Goal: Check status: Check status

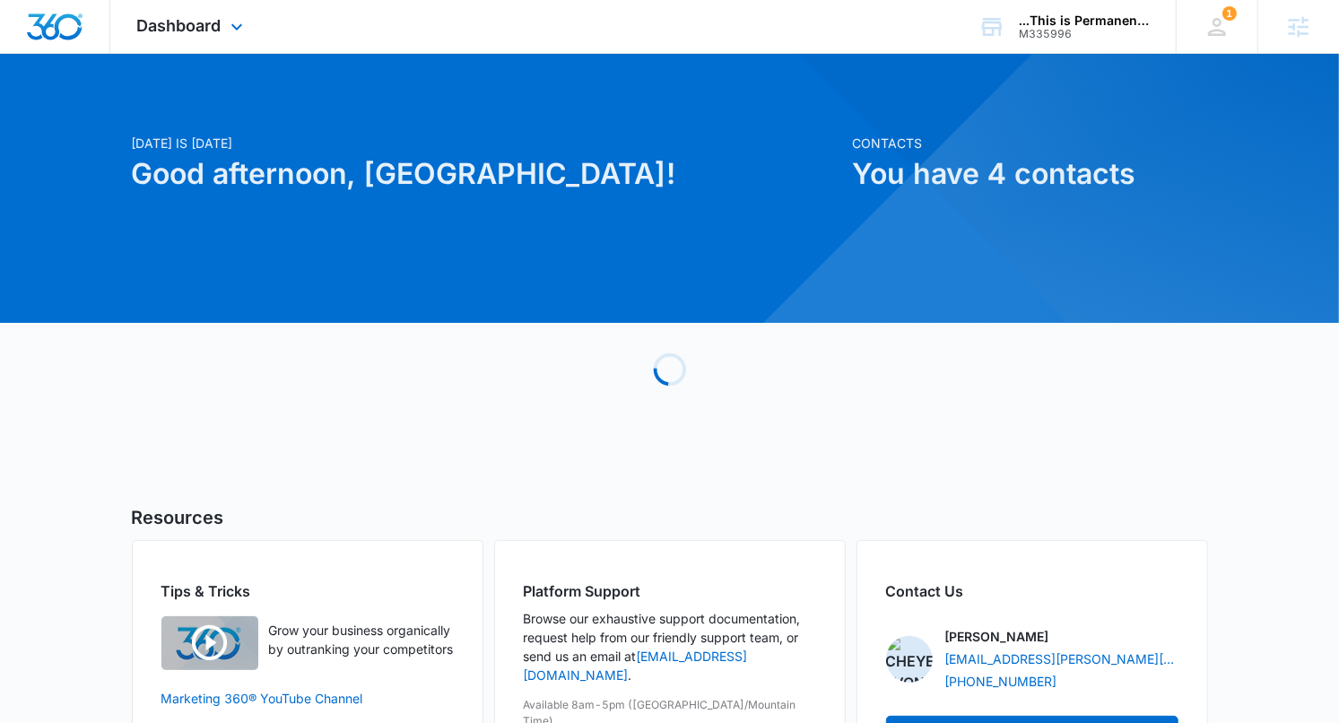
click at [210, 41] on div "Dashboard Apps Reputation Websites Forms CRM Email Social Payments POS Content …" at bounding box center [192, 26] width 164 height 53
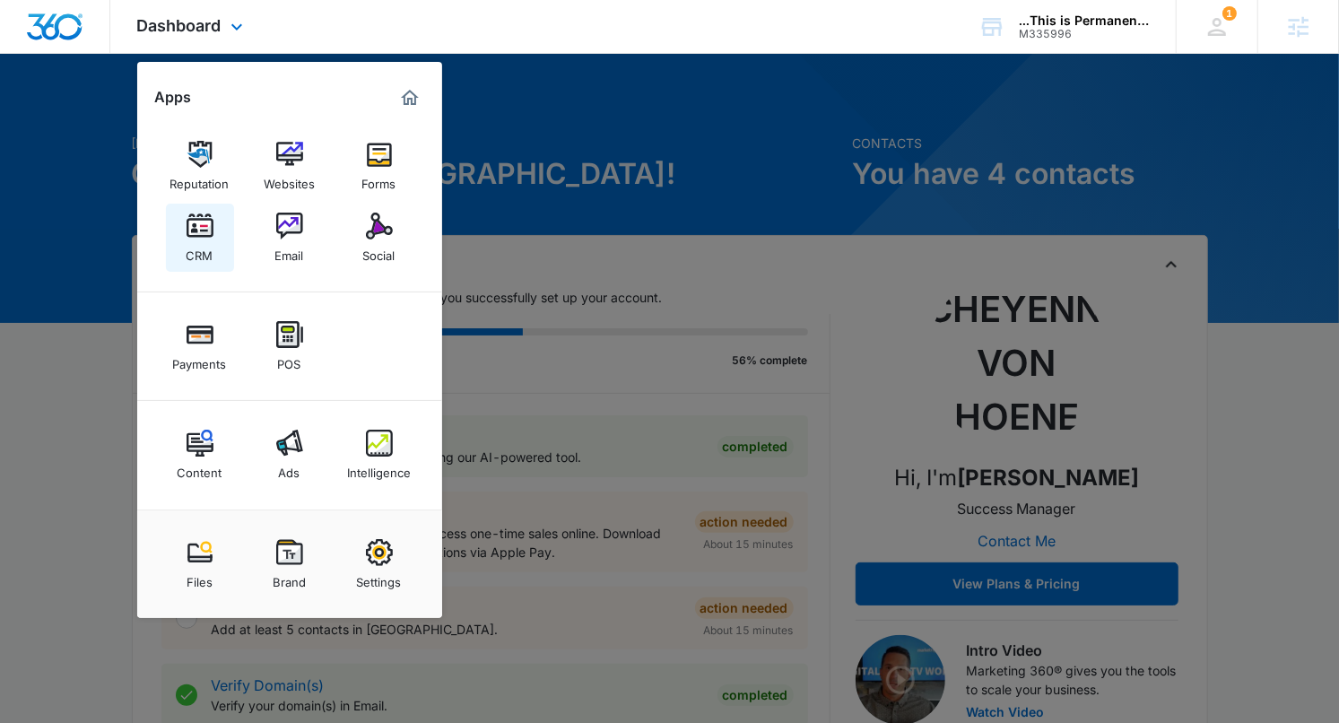
click at [216, 253] on link "CRM" at bounding box center [200, 238] width 68 height 68
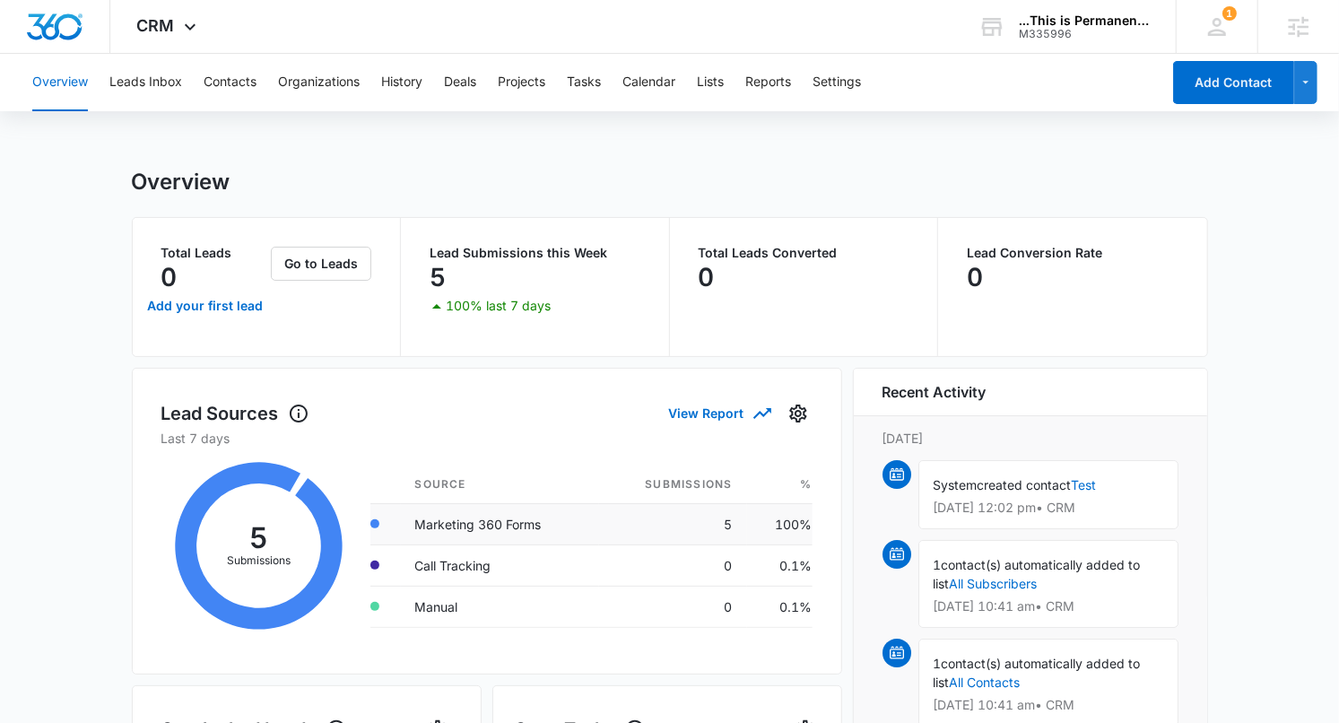
click at [420, 510] on td "Marketing 360 Forms" at bounding box center [500, 523] width 198 height 41
click at [134, 80] on button "Leads Inbox" at bounding box center [145, 82] width 73 height 57
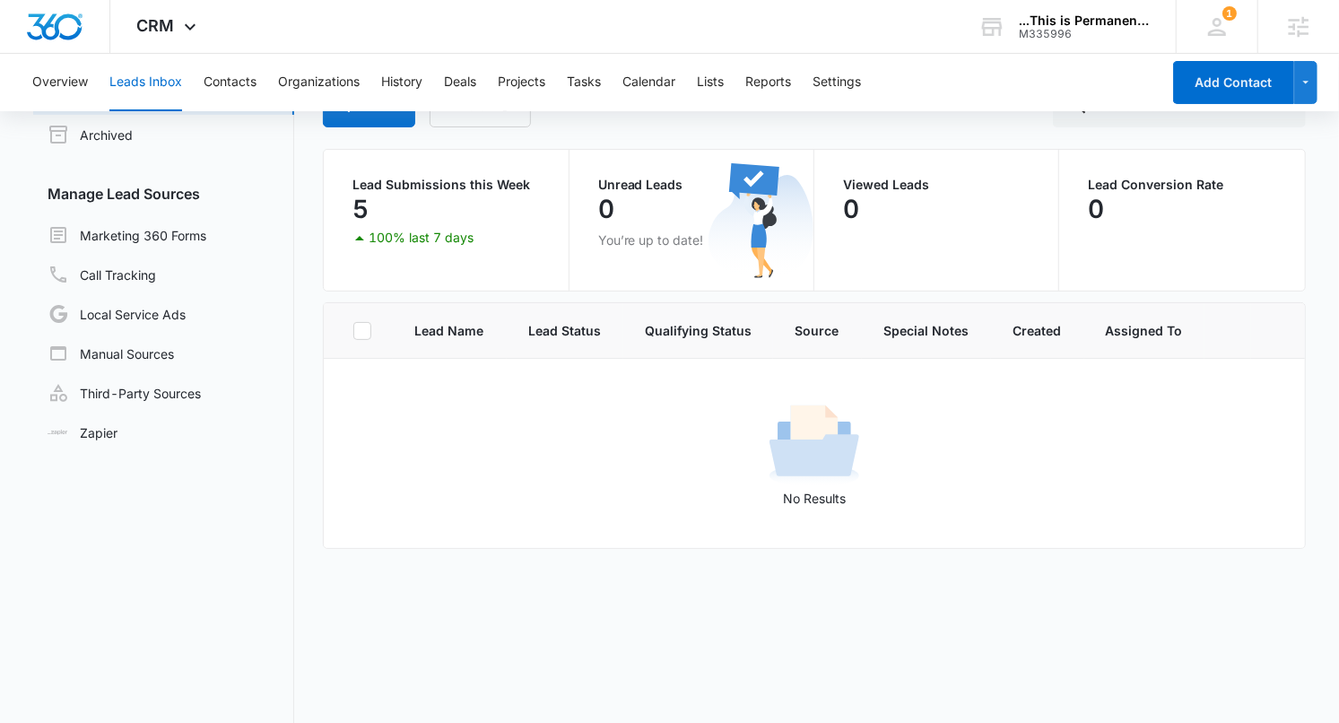
scroll to position [63, 0]
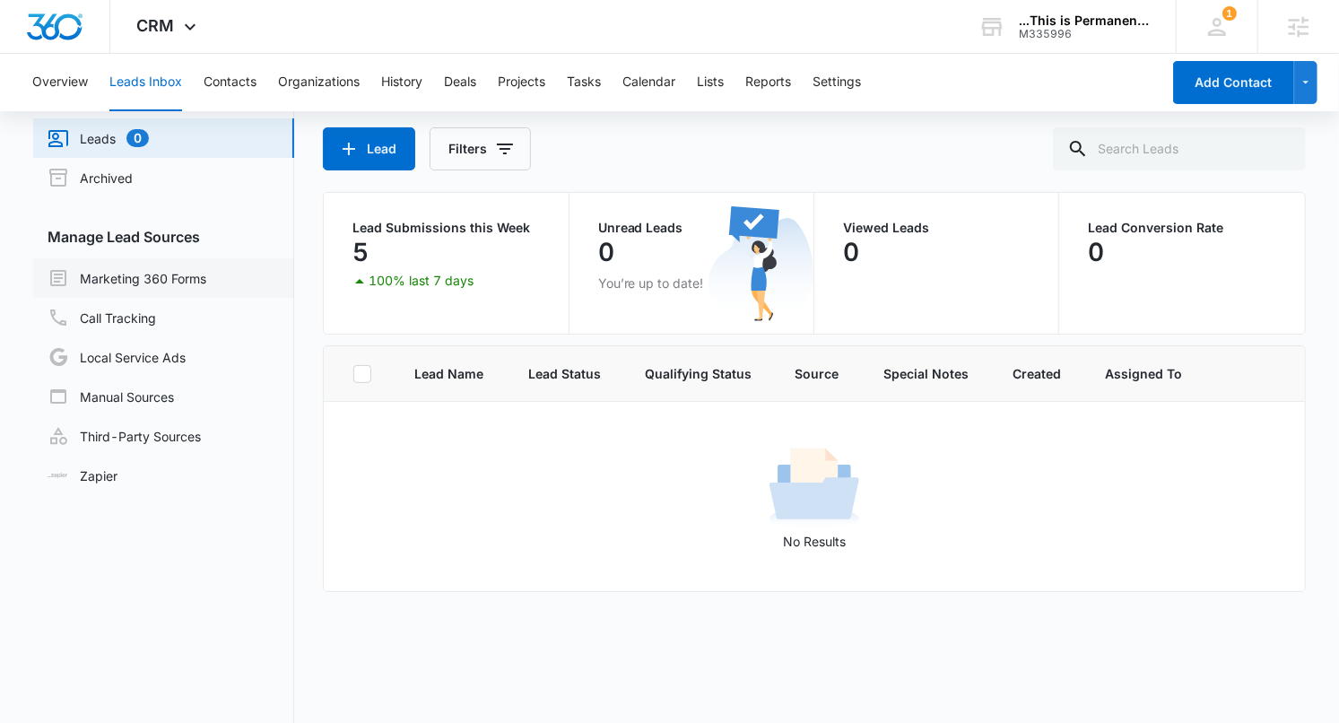
click at [139, 267] on link "Marketing 360 Forms" at bounding box center [127, 278] width 159 height 22
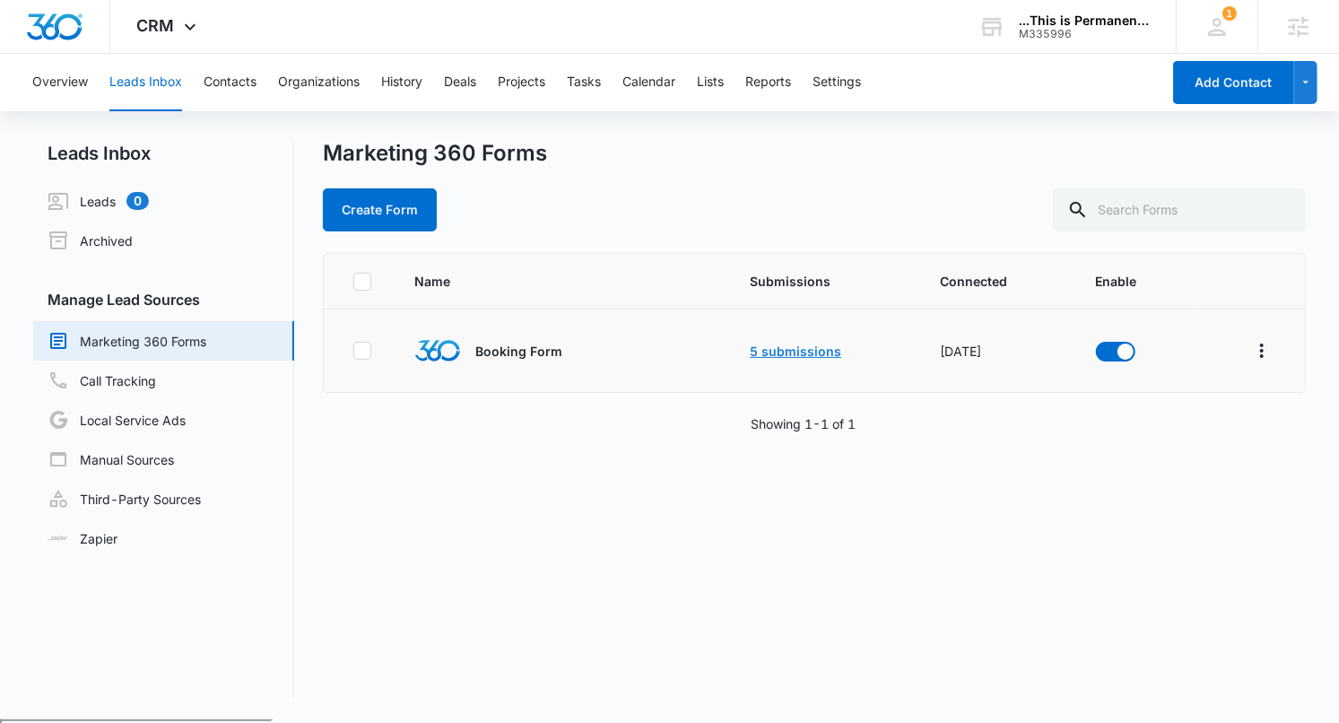
click at [812, 345] on link "5 submissions" at bounding box center [795, 350] width 91 height 15
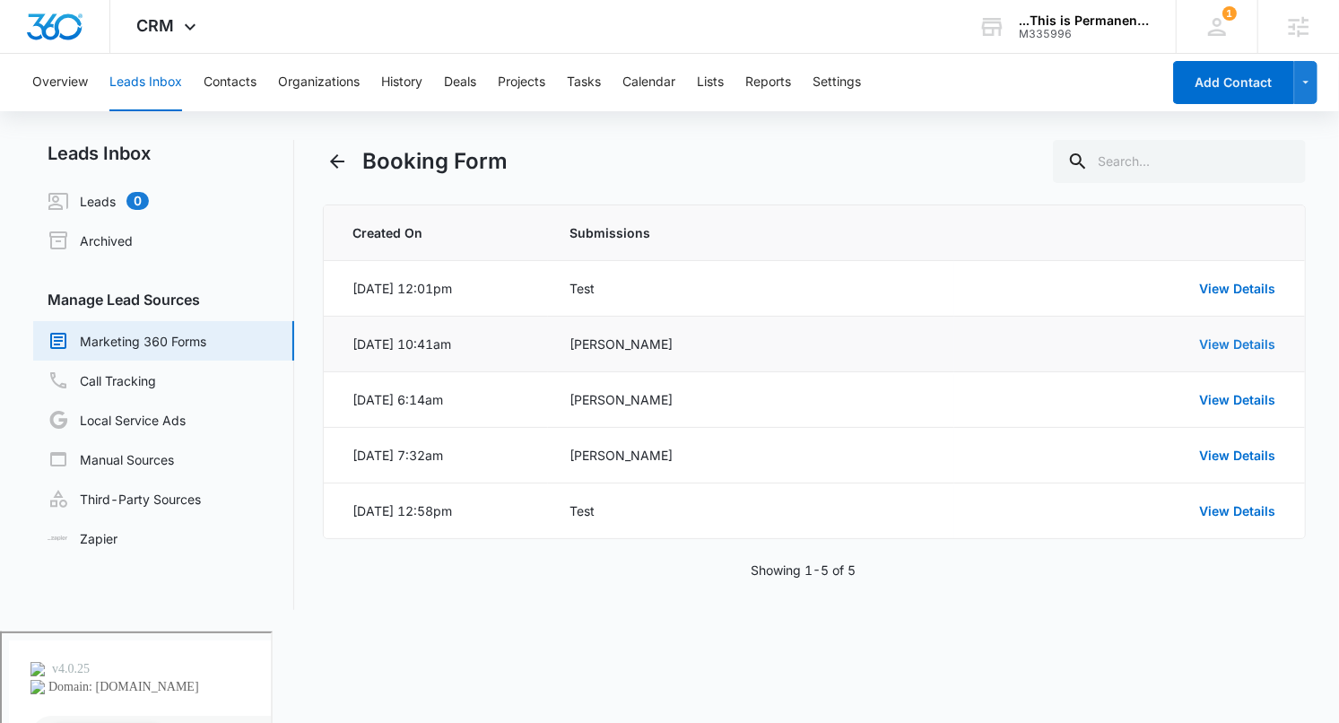
click at [1214, 338] on link "View Details" at bounding box center [1238, 343] width 76 height 15
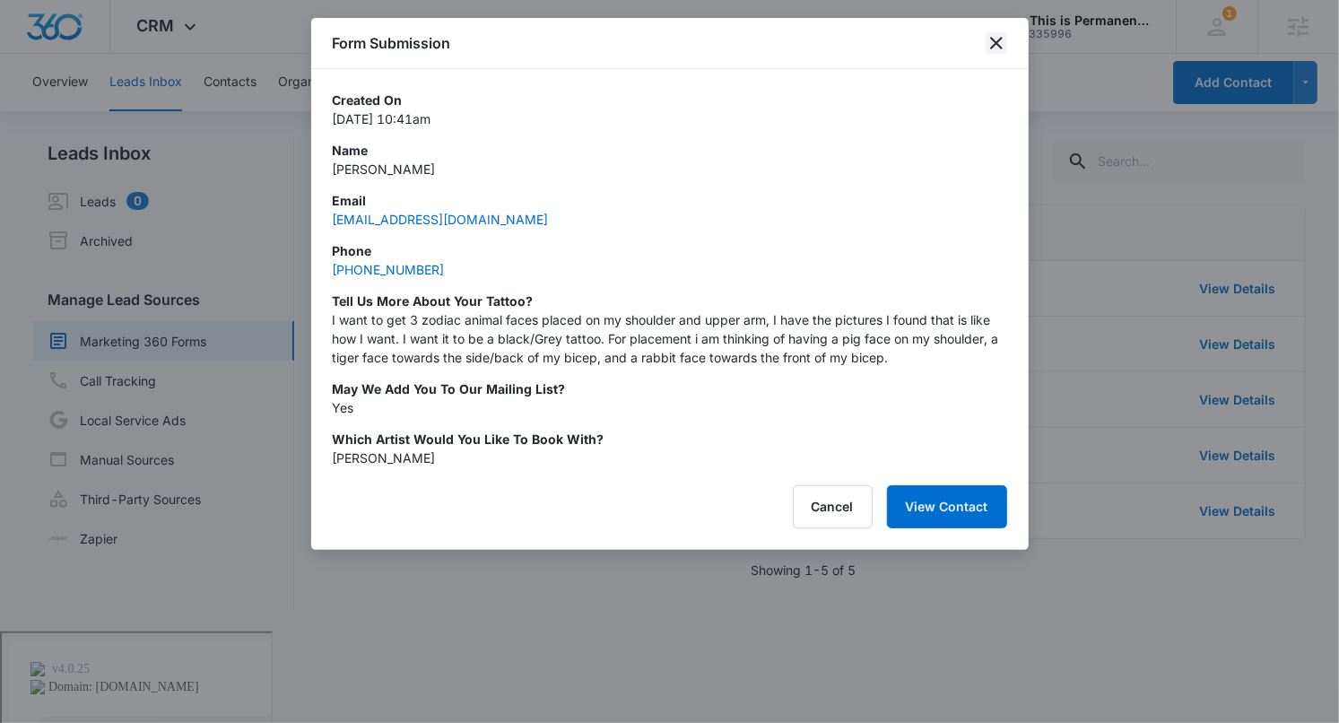
click at [993, 47] on icon "close" at bounding box center [996, 43] width 13 height 13
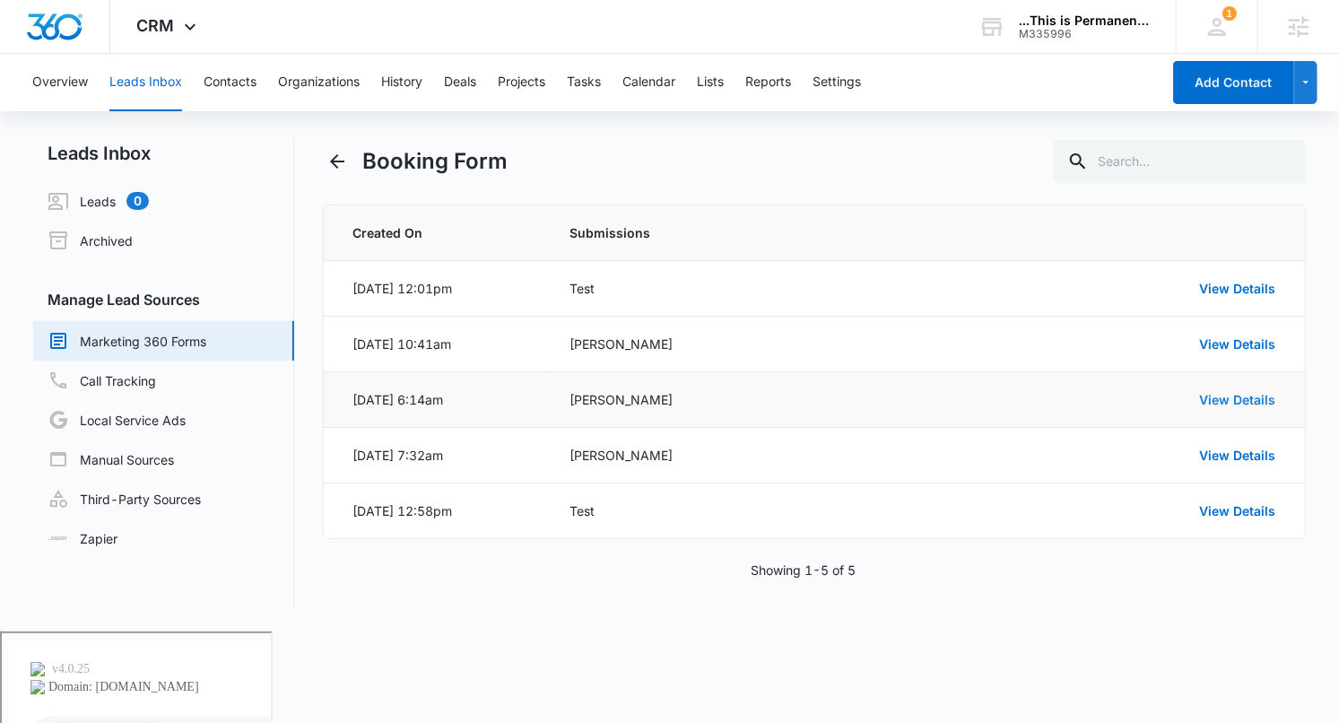
click at [1223, 395] on link "View Details" at bounding box center [1238, 399] width 76 height 15
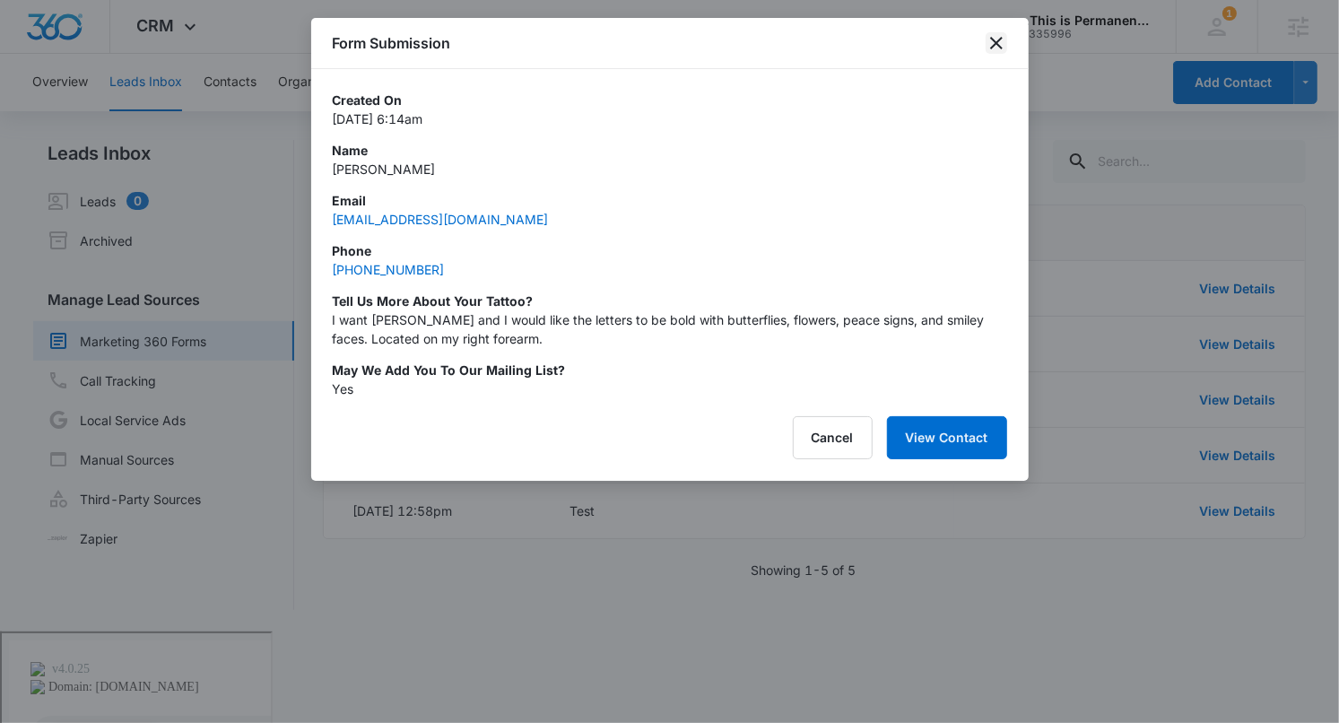
click at [998, 40] on icon "close" at bounding box center [996, 43] width 13 height 13
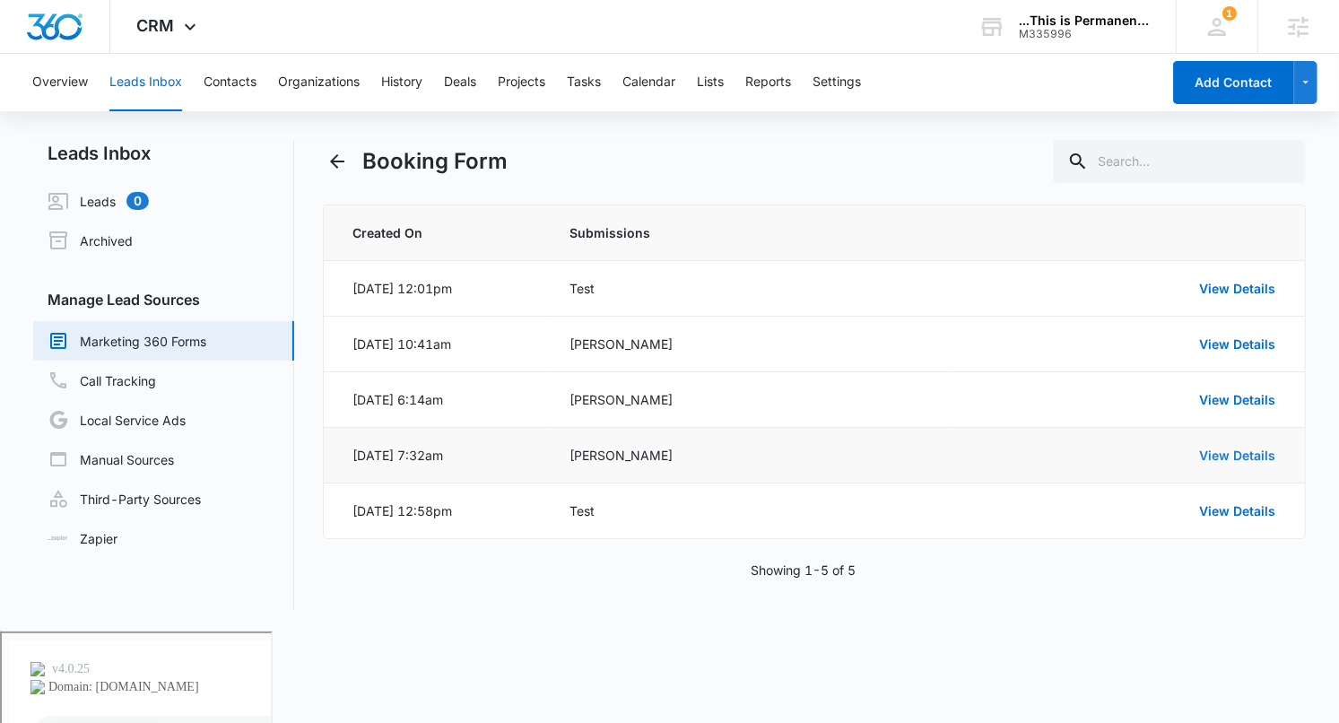
click at [1262, 451] on link "View Details" at bounding box center [1238, 455] width 76 height 15
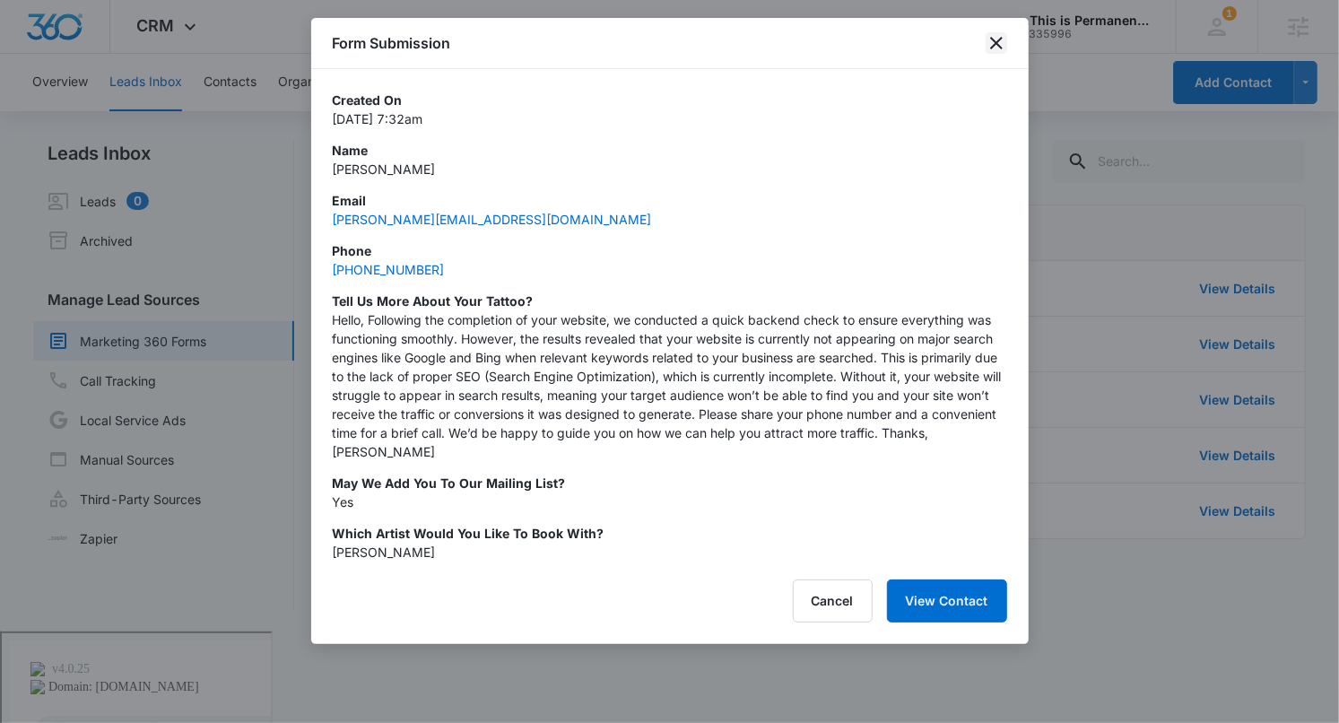
click at [992, 43] on icon "close" at bounding box center [997, 43] width 22 height 22
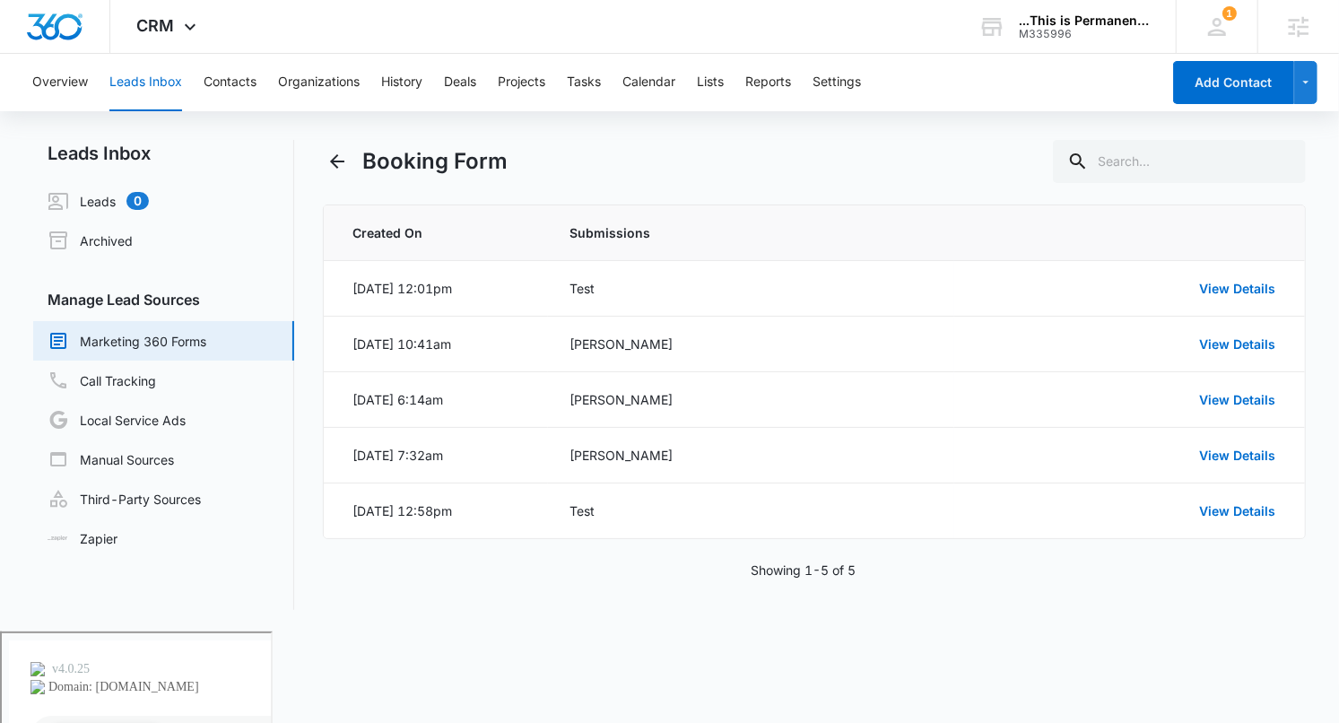
click at [735, 644] on body "CRM Apps Reputation Websites Forms CRM Email Social Payments POS Content Ads In…" at bounding box center [669, 387] width 1339 height 774
